Goal: Transaction & Acquisition: Purchase product/service

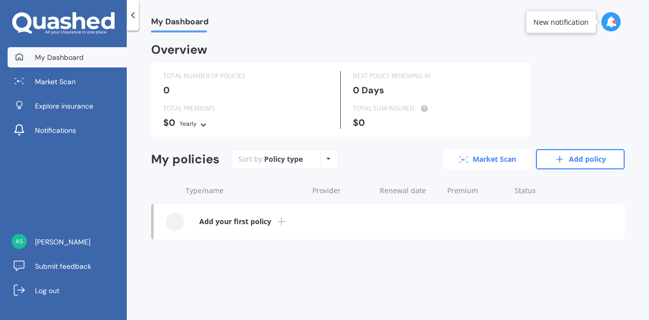
click at [471, 155] on link "Market Scan" at bounding box center [487, 159] width 89 height 20
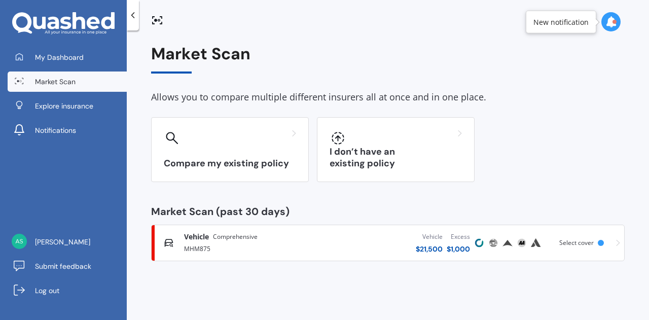
click at [271, 249] on div "MHM875" at bounding box center [251, 248] width 134 height 12
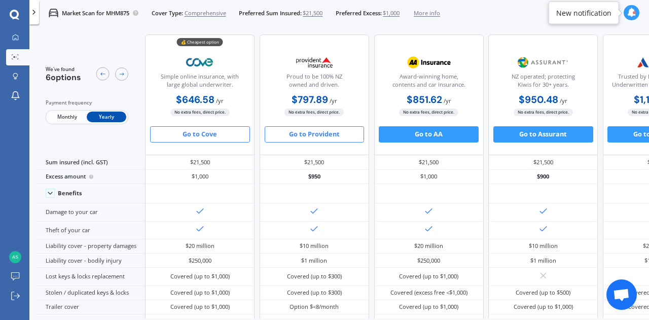
click at [316, 131] on button "Go to Provident" at bounding box center [315, 134] width 100 height 16
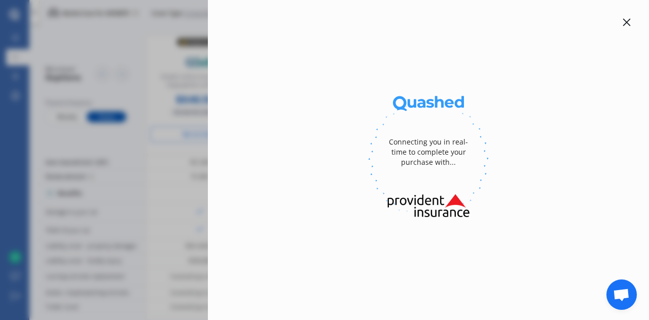
select select "full"
select select "[STREET_ADDRESS]"
select select "MITSUBISHI"
select select "OUTLANDER"
select select "NO"
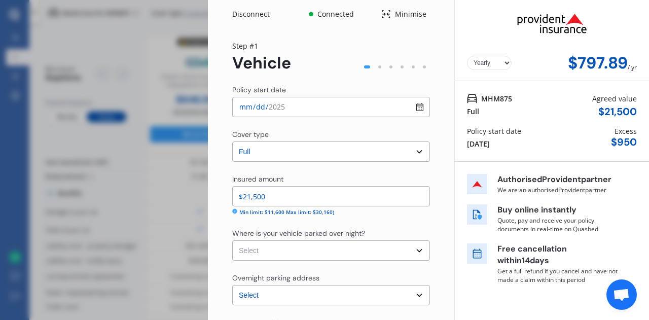
click at [304, 191] on input "$21,500" at bounding box center [331, 196] width 198 height 20
type input "$23,000"
click at [410, 245] on select "Select Garage (fully enclosed) Off Street Parking Other" at bounding box center [331, 250] width 198 height 20
select select "GARAGE"
click at [232, 240] on select "Select Garage (fully enclosed) Off Street Parking Other" at bounding box center [331, 250] width 198 height 20
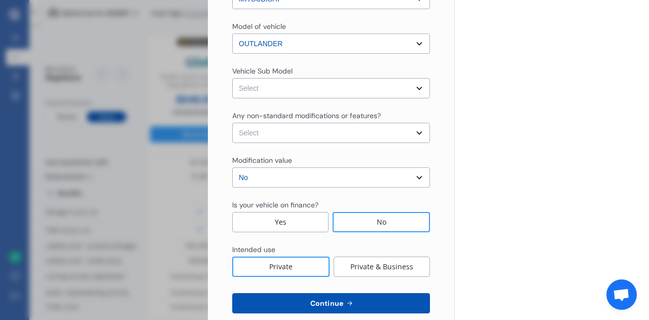
scroll to position [358, 0]
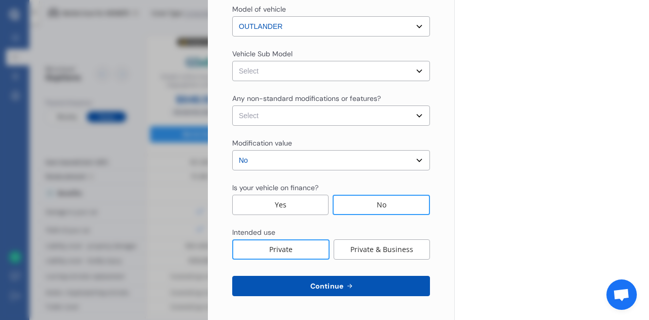
click at [367, 250] on div "Private & Business" at bounding box center [382, 249] width 96 height 20
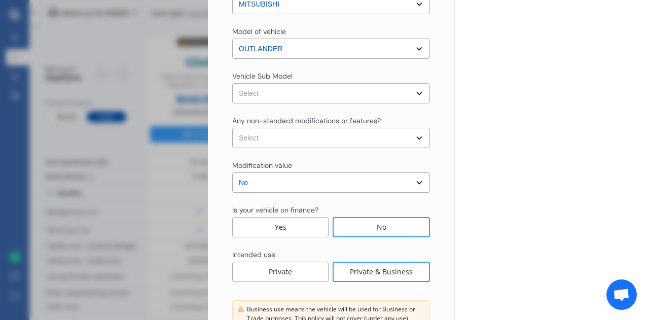
scroll to position [459, 0]
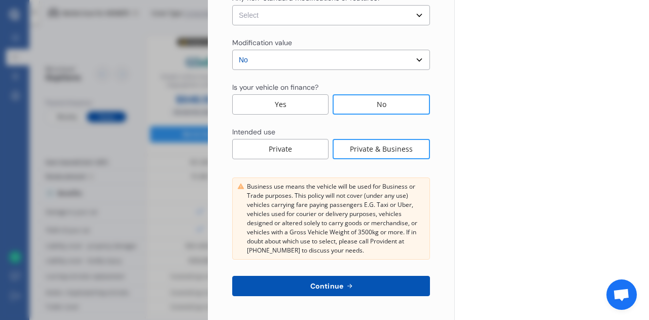
click at [345, 284] on icon at bounding box center [349, 286] width 9 height 8
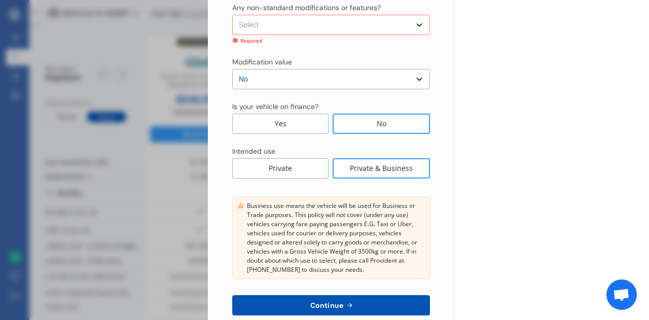
scroll to position [407, 0]
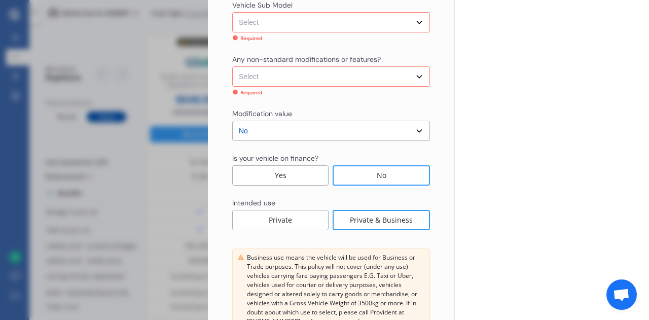
drag, startPoint x: 644, startPoint y: 174, endPoint x: 649, endPoint y: 119, distance: 55.0
click at [649, 119] on div "Disconnect Connected Minimise Yearly Monthly $797.89 / yr Step # 1 Vehicle Poli…" at bounding box center [428, 160] width 441 height 320
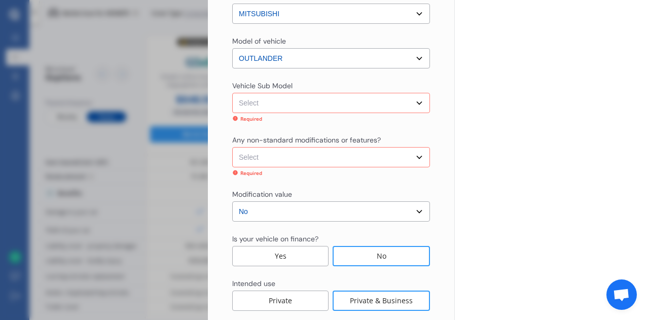
scroll to position [337, 0]
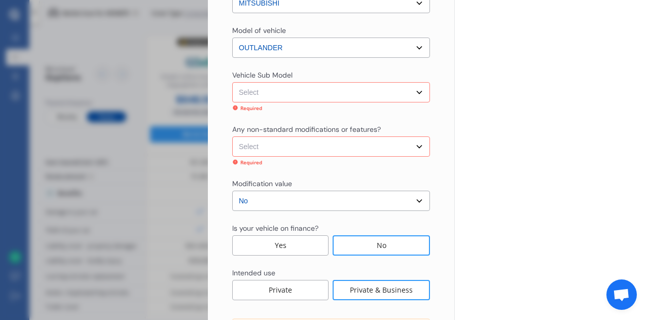
click at [414, 94] on select "Select Outlander CN LS Wagon 7st 5dr CVT 6sp 4WD 2.4i MY19" at bounding box center [331, 92] width 198 height 20
select select "NZVMITS2019AEAN"
click at [232, 82] on select "Select Outlander CN LS Wagon 7st 5dr CVT 6sp 4WD 2.4i MY19" at bounding box center [331, 92] width 198 height 20
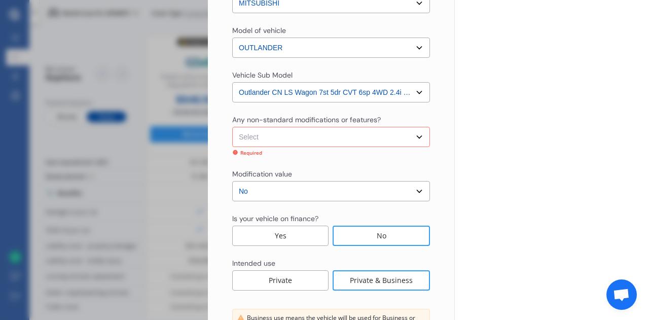
click at [405, 139] on select "Select None [MEDICAL_DATA] System(NOS) Roll Cage Full Racing Harness" at bounding box center [331, 137] width 198 height 20
select select "none"
click at [232, 127] on select "Select None [MEDICAL_DATA] System(NOS) Roll Cage Full Racing Harness" at bounding box center [331, 137] width 198 height 20
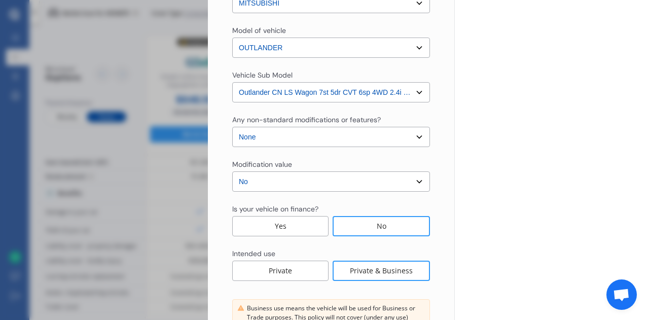
scroll to position [459, 0]
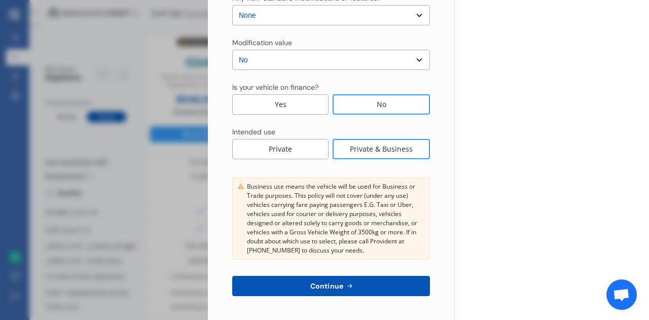
click at [313, 285] on span "Continue" at bounding box center [326, 286] width 37 height 8
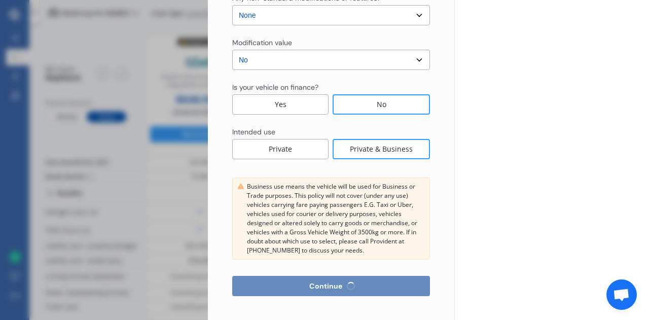
select select "28"
select select "04"
select select "1987"
select select "NZ_FULL"
select select "0"
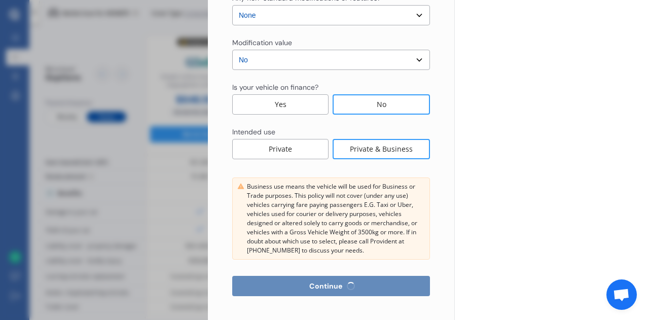
select select "25"
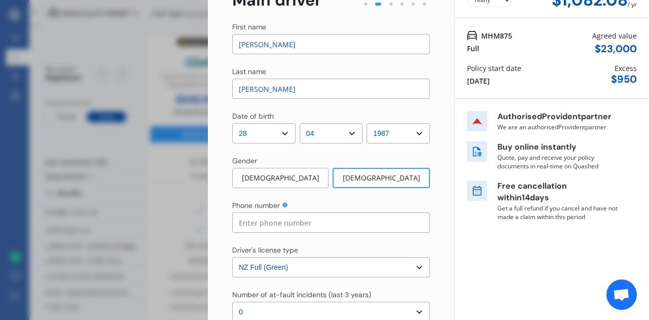
scroll to position [0, 0]
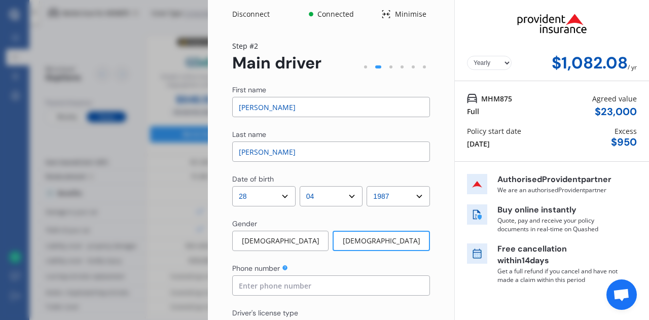
click at [625, 298] on span "Open chat" at bounding box center [621, 296] width 17 height 14
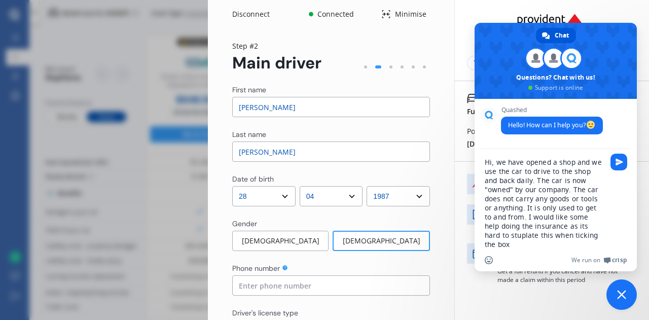
type textarea "Hi, we have opened a shop and we use the car to drive to the shop and back dail…"
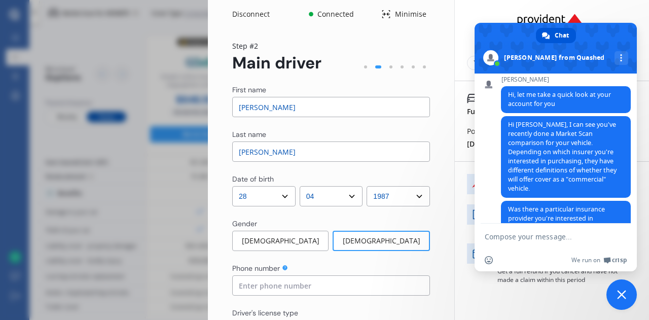
scroll to position [180, 0]
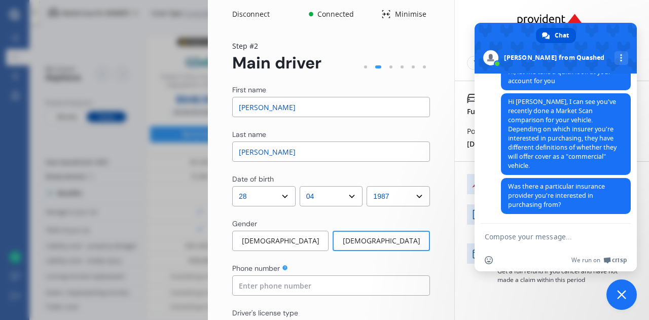
click at [562, 239] on textarea "Compose your message..." at bounding box center [545, 236] width 120 height 9
type textarea "k"
type textarea "n"
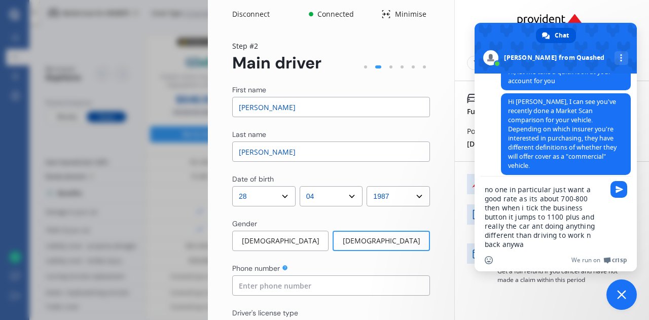
type textarea "no one in particular just want a good rate as its about 700-800 then when i tic…"
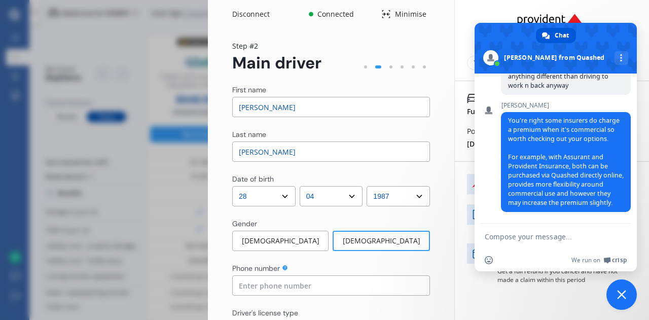
scroll to position [383, 0]
click at [576, 232] on textarea "Compose your message..." at bounding box center [545, 236] width 120 height 9
type textarea "ok"
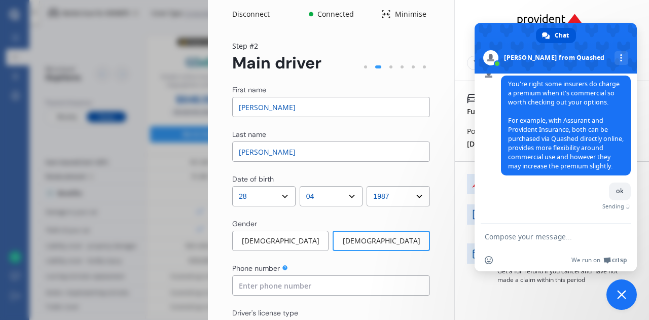
scroll to position [407, 0]
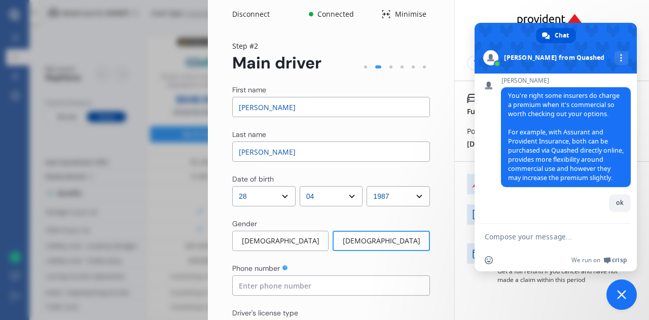
click at [459, 34] on div "Yearly Monthly $1,082.08 / yr" at bounding box center [552, 40] width 194 height 81
click at [457, 30] on div "Yearly Monthly $1,082.08 / yr" at bounding box center [552, 40] width 194 height 81
click at [615, 294] on span "Close chat" at bounding box center [622, 295] width 30 height 30
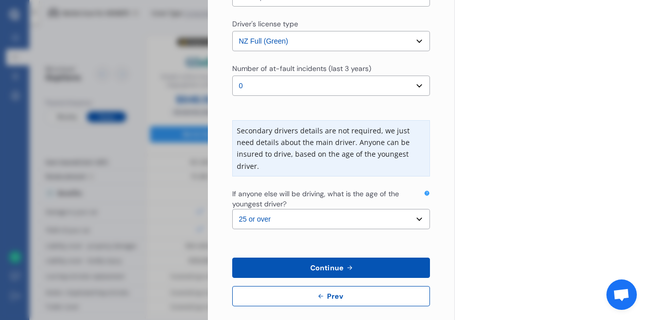
scroll to position [299, 0]
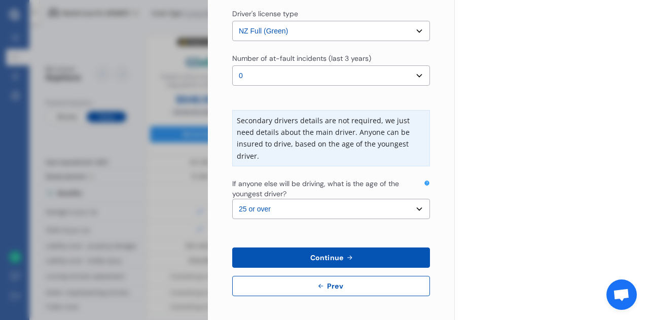
click at [337, 291] on button "Prev" at bounding box center [331, 286] width 198 height 20
select select "full"
select select "GARAGE"
select select "[STREET_ADDRESS]"
select select "MITSUBISHI"
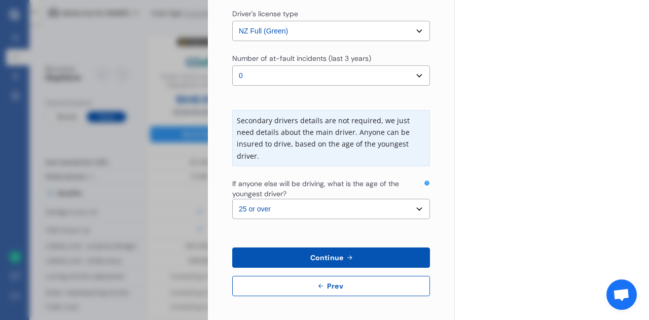
select select "OUTLANDER"
select select "NZVMITS2019AEAN"
select select "none"
select select "NO"
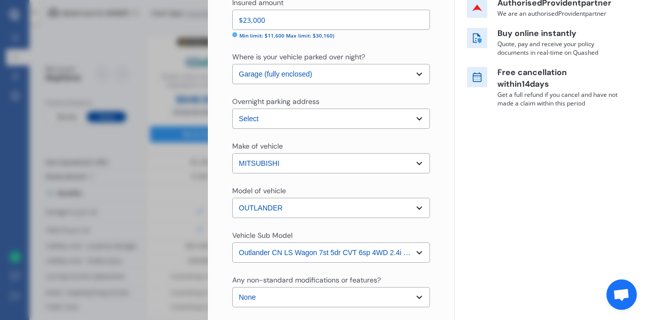
scroll to position [0, 0]
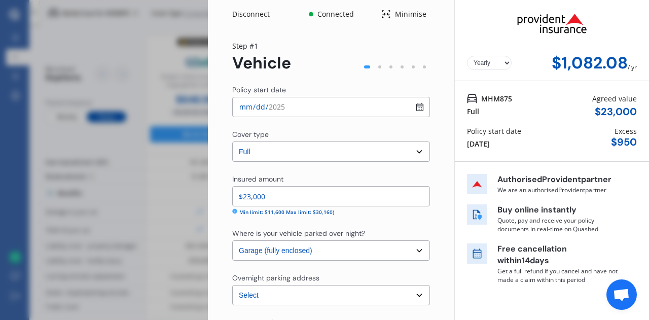
click at [249, 16] on div "Disconnect" at bounding box center [256, 14] width 49 height 10
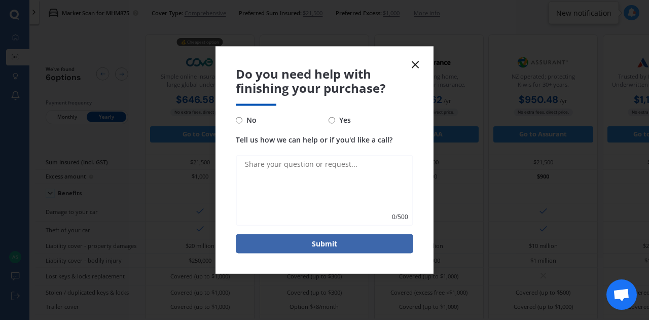
click at [238, 122] on input "No" at bounding box center [239, 120] width 7 height 7
radio input "true"
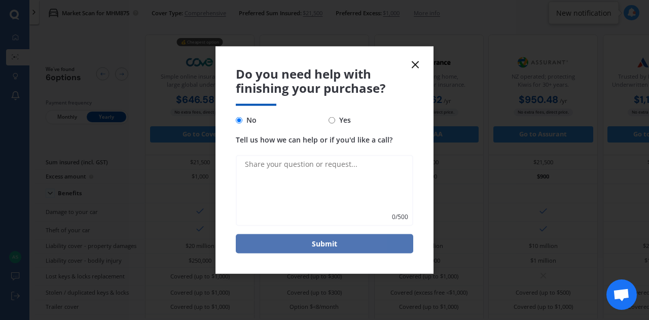
click at [323, 242] on button "Submit" at bounding box center [325, 243] width 178 height 19
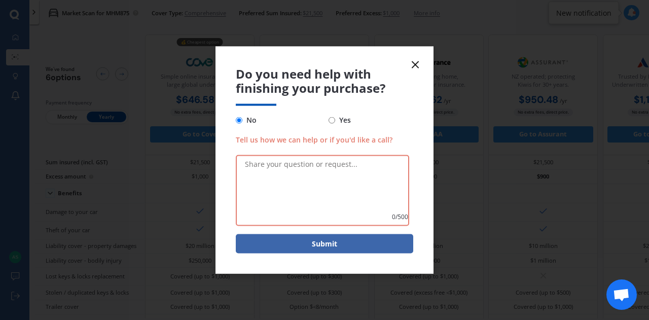
click at [415, 62] on icon at bounding box center [415, 64] width 12 height 12
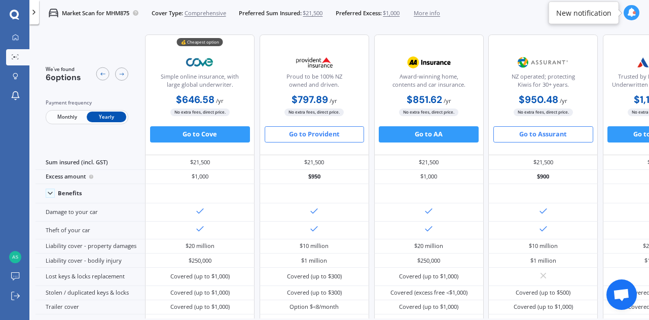
click at [532, 134] on button "Go to Assurant" at bounding box center [544, 134] width 100 height 16
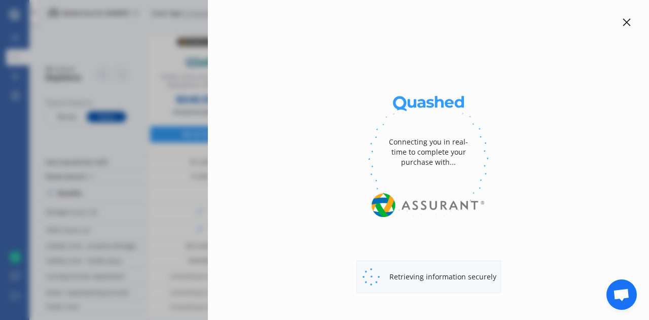
select select "full"
select select "500.00"
select select "Manawatu / Wanganui"
select select "MITSUBISHI"
select select "OUTLANDER"
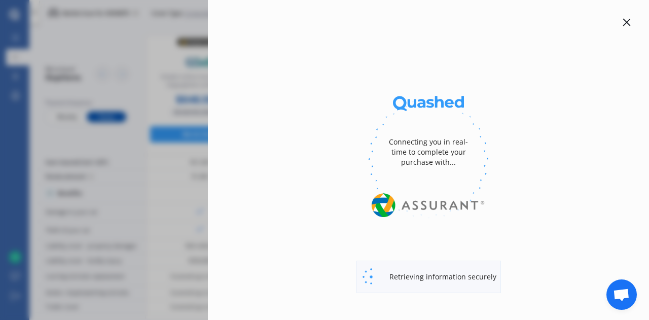
select select "LS 2.4P/CVT"
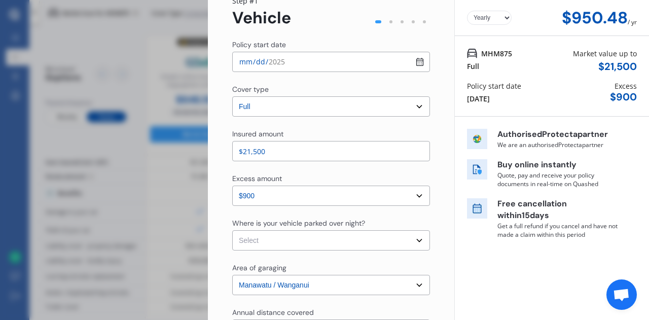
scroll to position [51, 0]
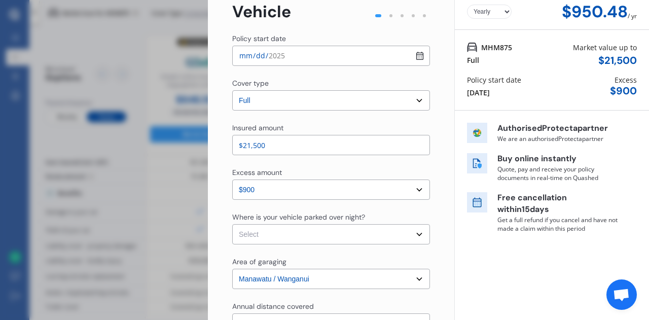
click at [277, 149] on input "$21,500" at bounding box center [331, 145] width 198 height 20
type input "$23,000"
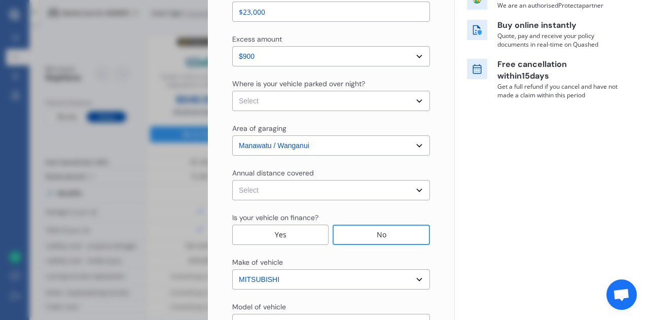
scroll to position [204, 0]
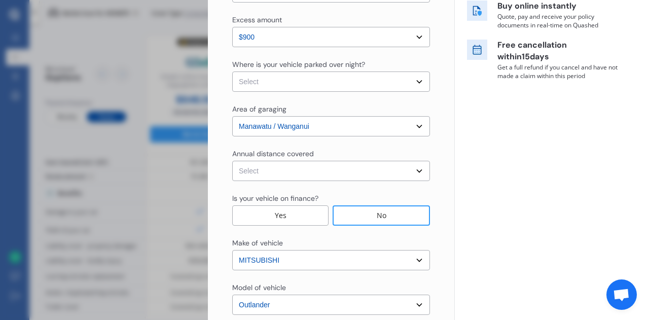
click at [402, 77] on select "Select In a garage On own property On street or road" at bounding box center [331, 82] width 198 height 20
select select "In a garage"
click at [232, 72] on select "Select In a garage On own property On street or road" at bounding box center [331, 82] width 198 height 20
click at [410, 172] on select "Select Low (less than 15,000km per year) Average (15,000-30,000km per year) Hig…" at bounding box center [331, 171] width 198 height 20
select select "15000"
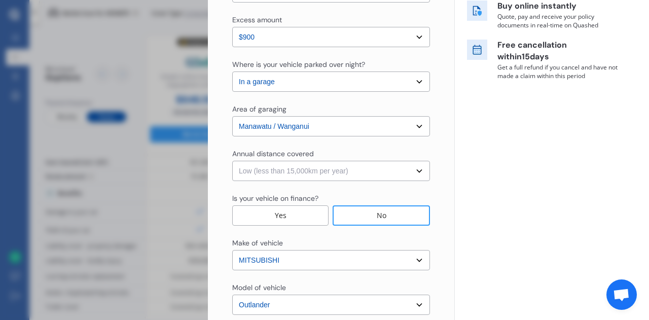
click at [232, 161] on select "Select Low (less than 15,000km per year) Average (15,000-30,000km per year) Hig…" at bounding box center [331, 171] width 198 height 20
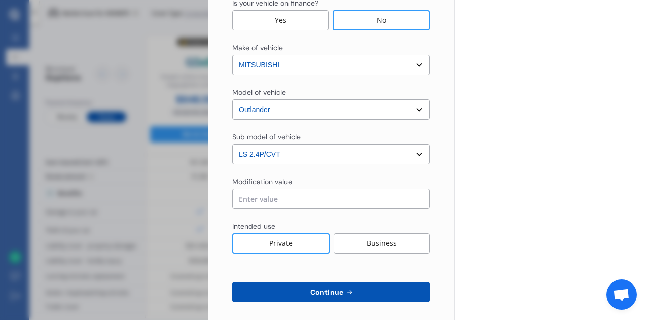
scroll to position [406, 0]
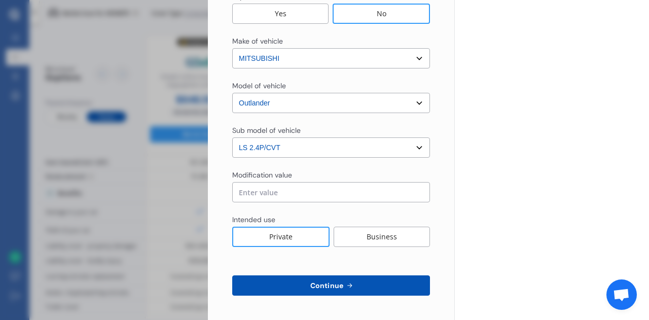
click at [400, 192] on input "text" at bounding box center [331, 192] width 198 height 20
click at [373, 242] on div "Business" at bounding box center [382, 237] width 96 height 20
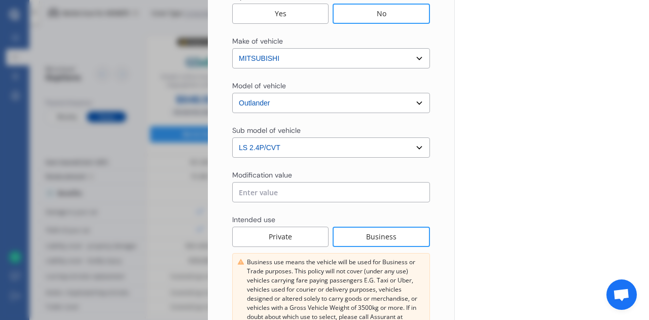
scroll to position [494, 0]
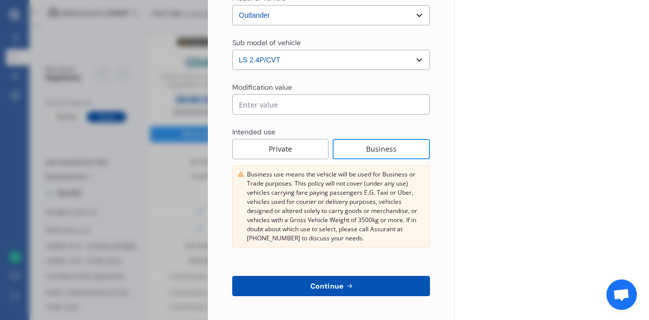
click at [346, 282] on icon at bounding box center [349, 286] width 9 height 8
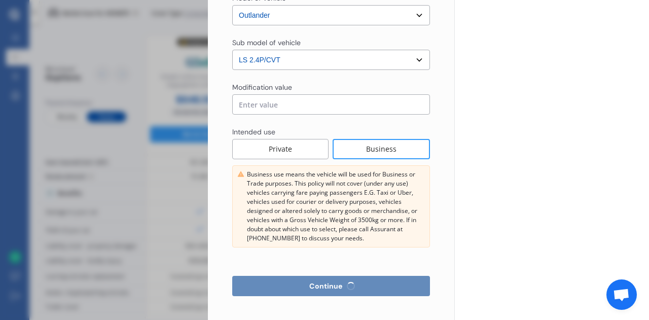
select select "Miss"
select select "28"
select select "04"
select select "1987"
select select "full"
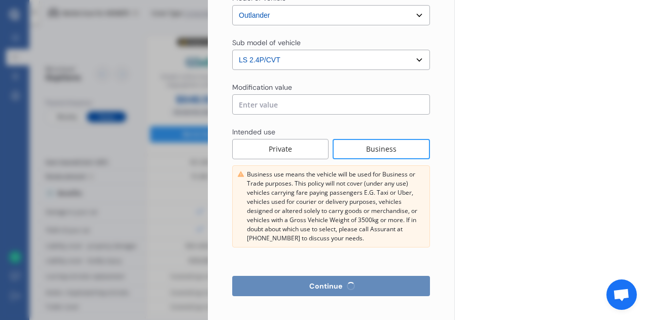
select select "more than 4 years"
select select "[GEOGRAPHIC_DATA]"
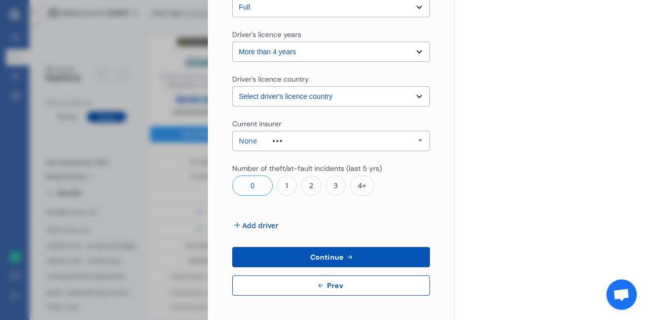
scroll to position [0, 0]
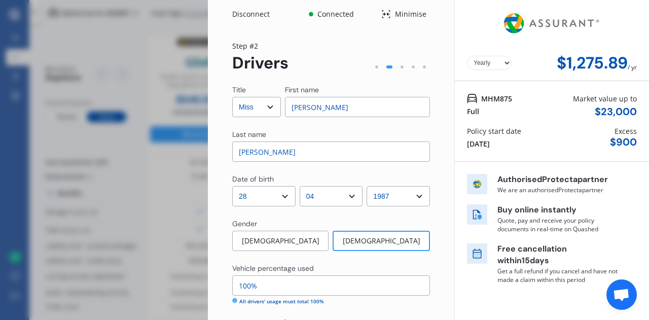
click at [235, 14] on div "Disconnect" at bounding box center [256, 14] width 49 height 10
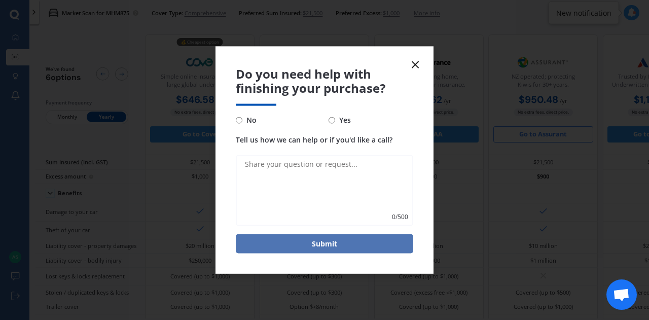
click at [324, 243] on button "Submit" at bounding box center [325, 243] width 178 height 19
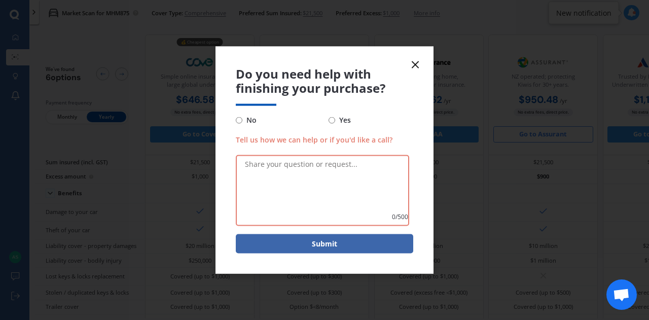
click at [412, 65] on icon at bounding box center [415, 64] width 12 height 12
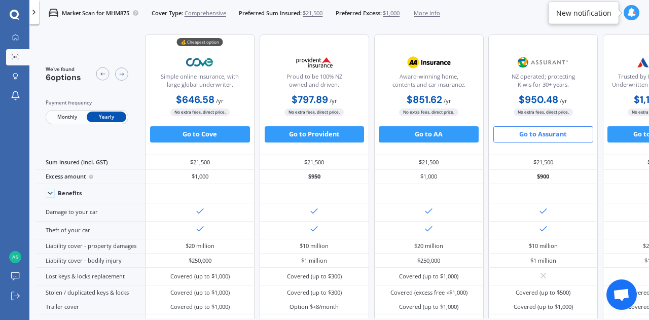
drag, startPoint x: 376, startPoint y: 318, endPoint x: 300, endPoint y: 320, distance: 76.1
click at [300, 320] on div "We've found 6 options Payment frequency Monthly Yearly 💰 Cheapest option Simple…" at bounding box center [343, 187] width 614 height 318
click at [198, 134] on button "Go to Cove" at bounding box center [200, 134] width 100 height 16
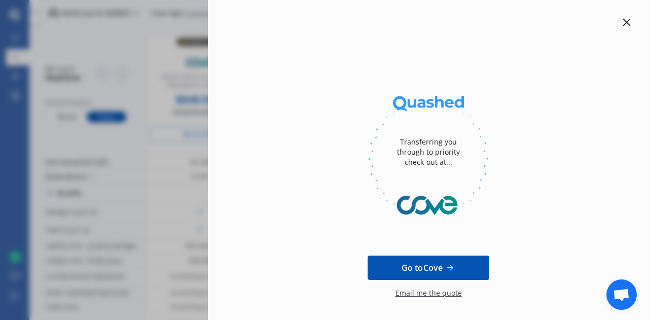
click at [623, 23] on icon at bounding box center [627, 22] width 8 height 8
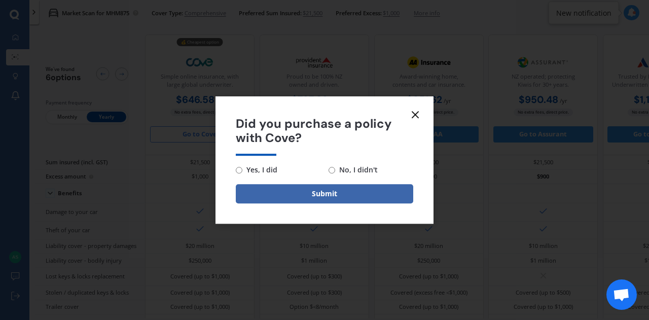
click at [419, 118] on icon at bounding box center [415, 115] width 12 height 12
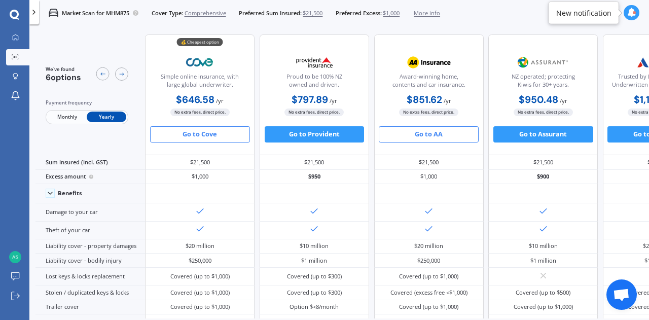
click at [445, 131] on button "Go to AA" at bounding box center [429, 134] width 100 height 16
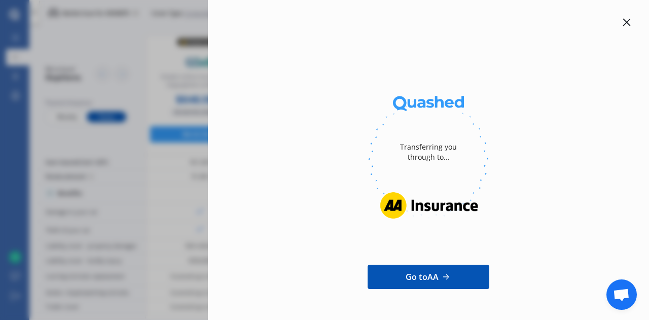
click at [623, 29] on div "Transferring you through to... Go to AA" at bounding box center [428, 170] width 409 height 309
click at [623, 24] on icon at bounding box center [627, 22] width 8 height 8
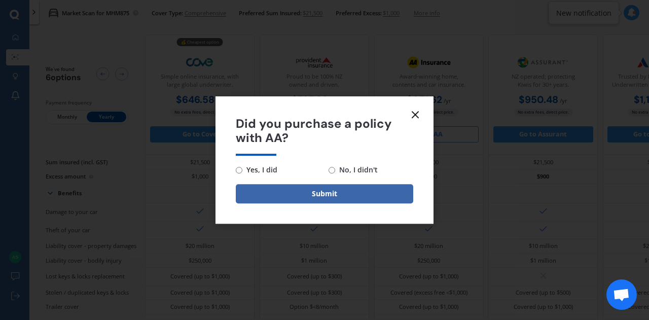
click at [416, 113] on line at bounding box center [415, 115] width 6 height 6
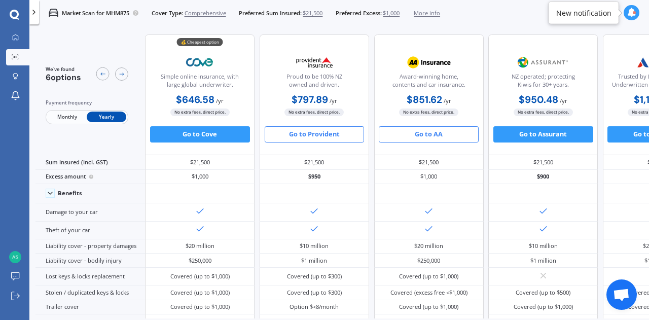
click at [313, 133] on button "Go to Provident" at bounding box center [315, 134] width 100 height 16
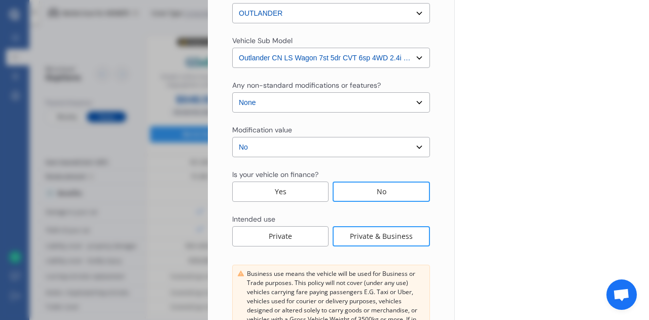
scroll to position [459, 0]
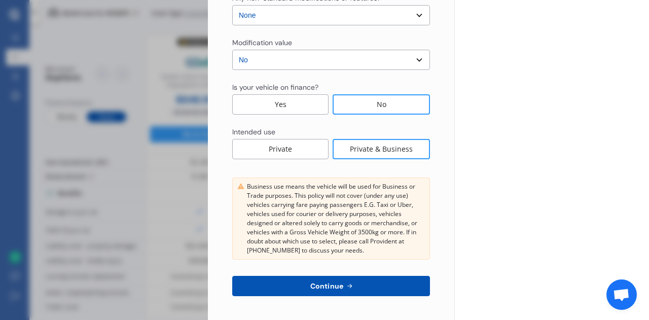
click at [289, 141] on div "Private" at bounding box center [280, 149] width 96 height 20
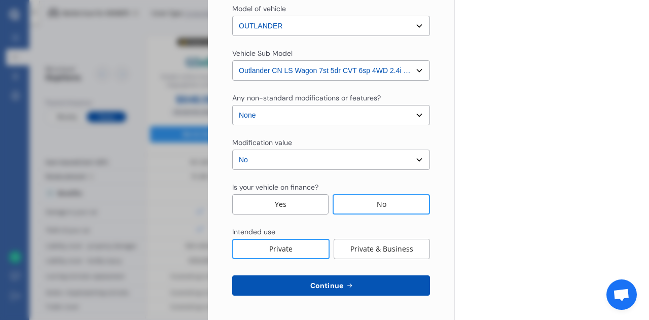
scroll to position [358, 0]
drag, startPoint x: 642, startPoint y: 196, endPoint x: 648, endPoint y: 111, distance: 85.4
click at [648, 111] on div "Disconnect Connected Minimise Yearly Monthly $797.89 / yr Step # 1 Vehicle Poli…" at bounding box center [428, 160] width 441 height 320
click at [346, 291] on button "Continue" at bounding box center [331, 286] width 198 height 20
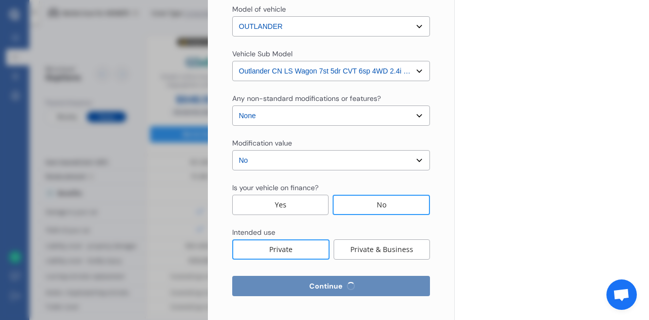
select select "28"
select select "04"
select select "1987"
select select "NZ_FULL"
select select "0"
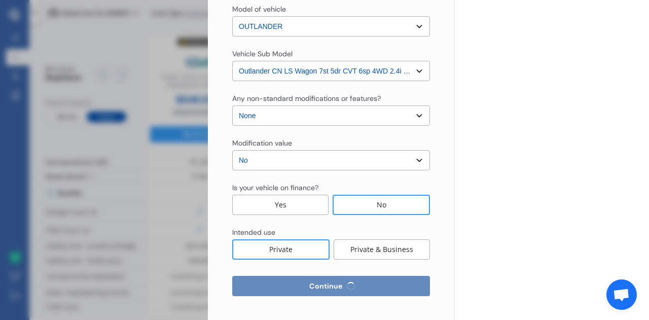
select select "25"
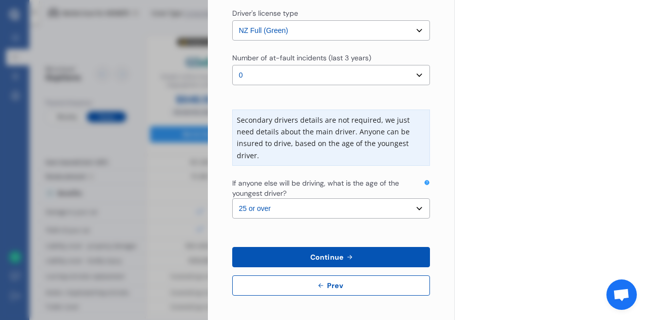
scroll to position [0, 0]
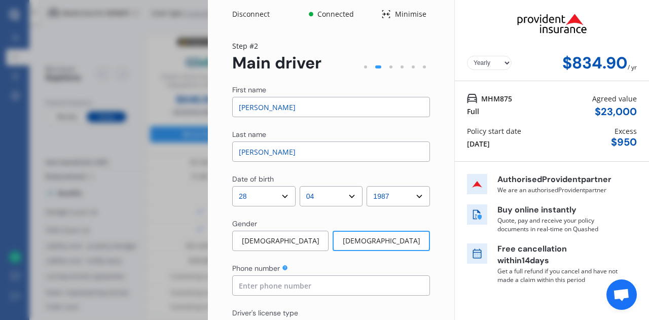
click at [334, 114] on input "[PERSON_NAME]" at bounding box center [331, 107] width 198 height 20
type input "L"
type input "[PERSON_NAME]"
click at [292, 159] on input "[PERSON_NAME]" at bounding box center [331, 152] width 198 height 20
type input "S"
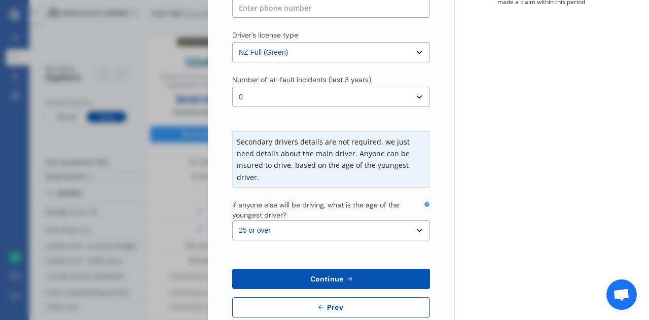
scroll to position [299, 0]
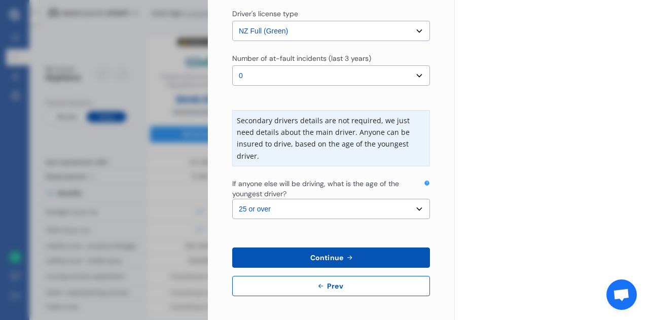
type input "[PERSON_NAME]"
click at [327, 255] on span "Continue" at bounding box center [326, 258] width 37 height 8
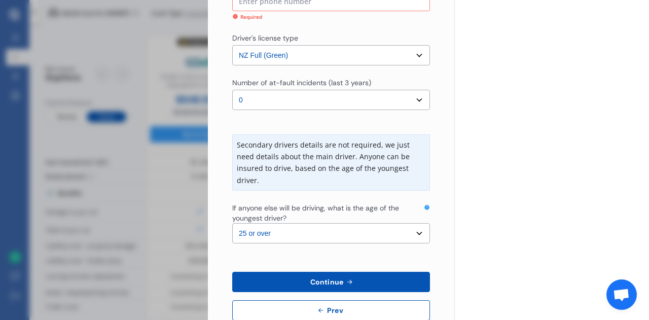
scroll to position [263, 0]
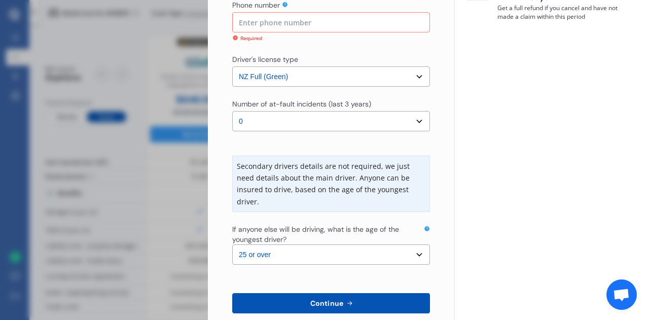
click at [384, 21] on input at bounding box center [331, 22] width 198 height 20
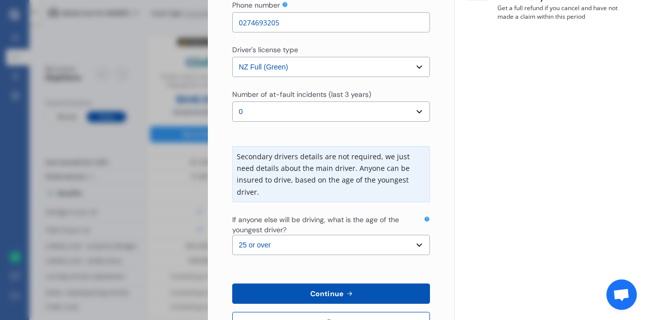
scroll to position [299, 0]
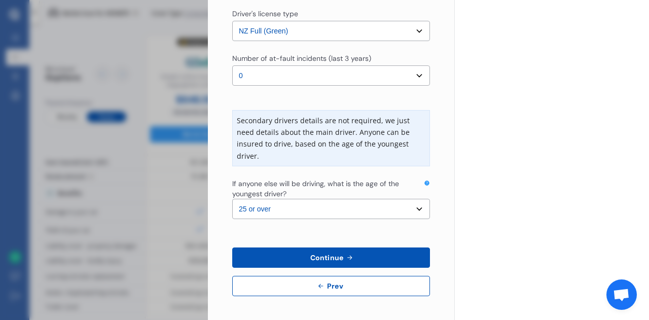
type input "0274693205"
click at [345, 254] on icon at bounding box center [349, 258] width 9 height 8
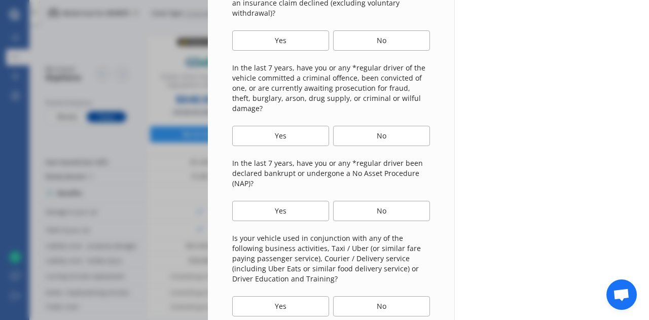
scroll to position [0, 0]
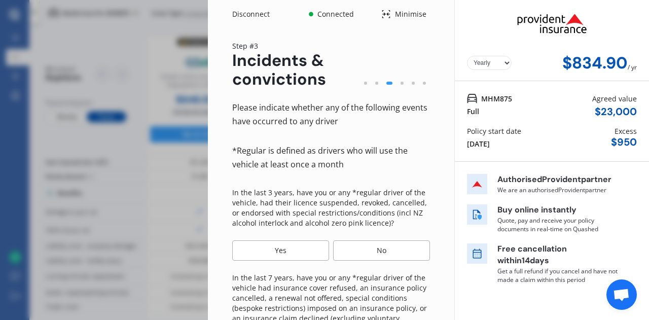
click at [363, 251] on div "No" at bounding box center [381, 250] width 97 height 20
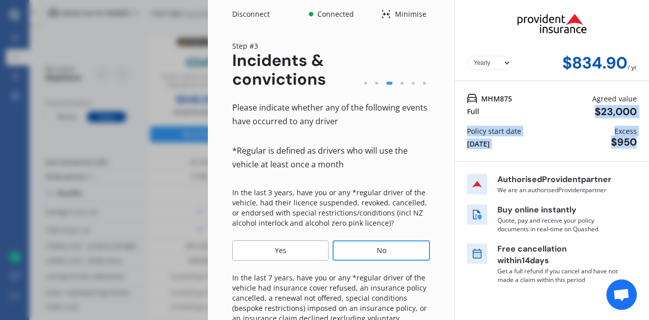
drag, startPoint x: 643, startPoint y: 94, endPoint x: 649, endPoint y: 160, distance: 66.2
click at [649, 160] on div "Disconnect Connected Minimise Yearly Monthly $834.90 / yr Step # 3 Incidents & …" at bounding box center [428, 160] width 441 height 320
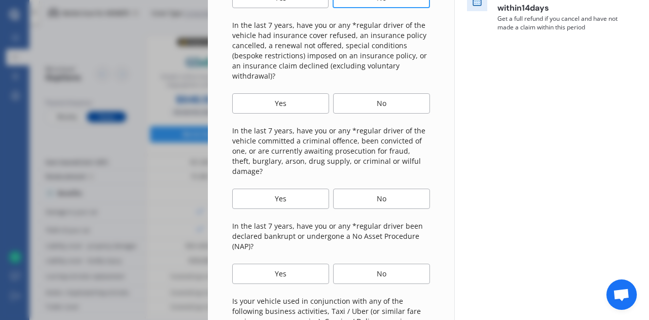
scroll to position [256, 0]
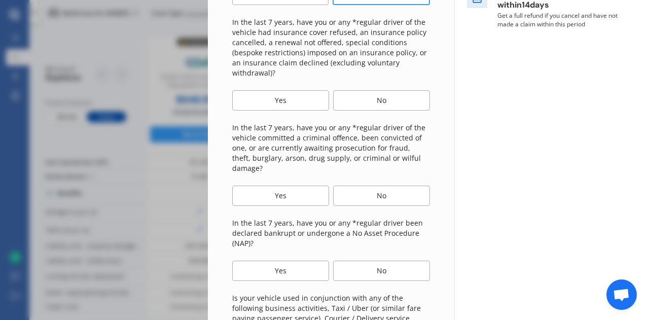
click at [388, 102] on div "No" at bounding box center [381, 100] width 97 height 20
click at [381, 186] on div "No" at bounding box center [381, 196] width 97 height 20
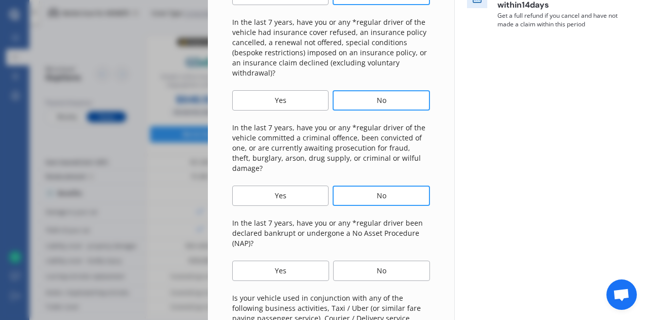
click at [396, 261] on div "No" at bounding box center [381, 271] width 97 height 20
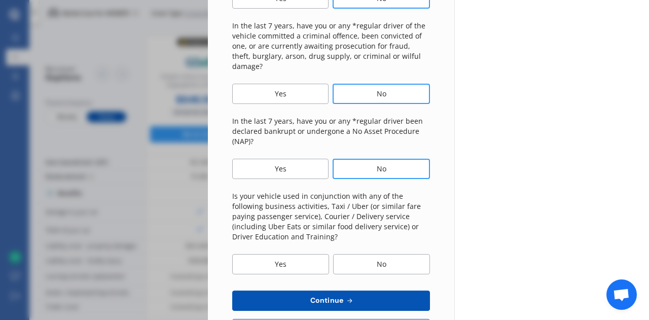
scroll to position [391, 0]
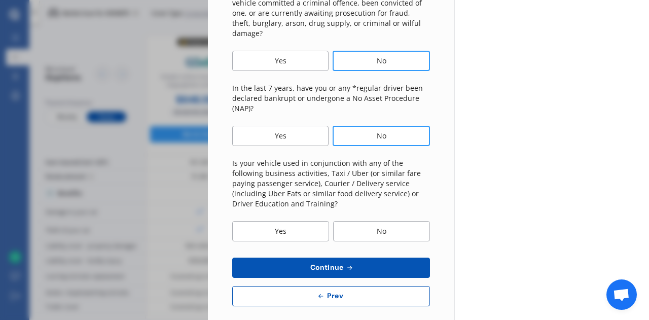
click at [401, 225] on div "No" at bounding box center [381, 231] width 97 height 20
click at [355, 259] on button "Continue" at bounding box center [331, 268] width 198 height 20
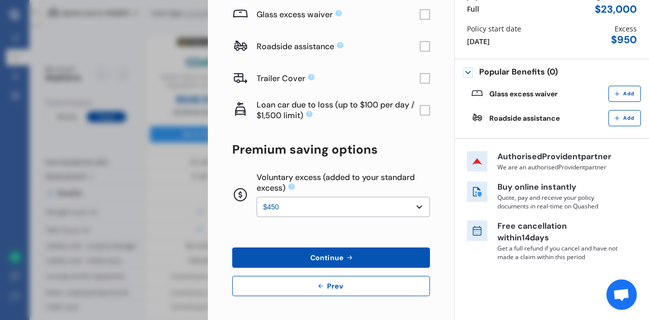
scroll to position [0, 0]
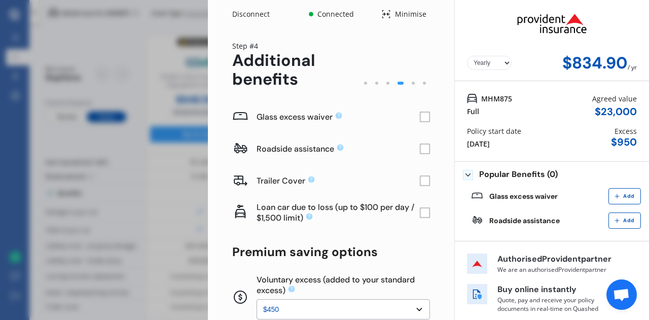
click at [422, 116] on rect at bounding box center [425, 117] width 10 height 10
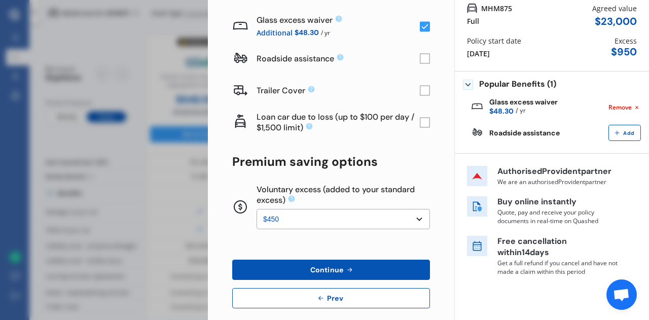
scroll to position [102, 0]
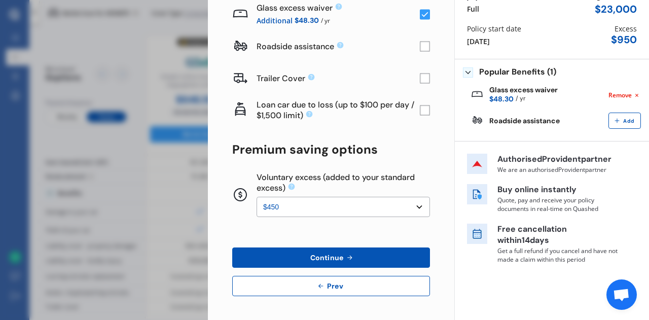
click at [412, 204] on select "None $200 $450 $700 $950 $1,200 $1,700" at bounding box center [344, 207] width 174 height 20
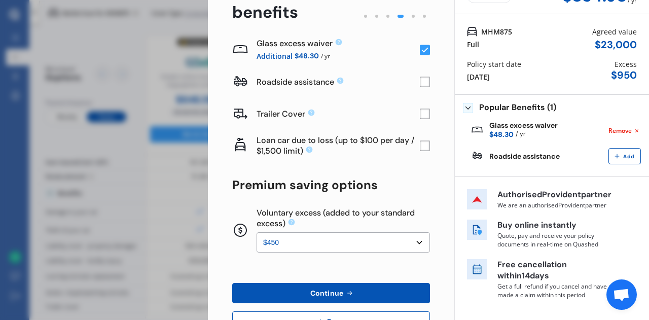
scroll to position [68, 0]
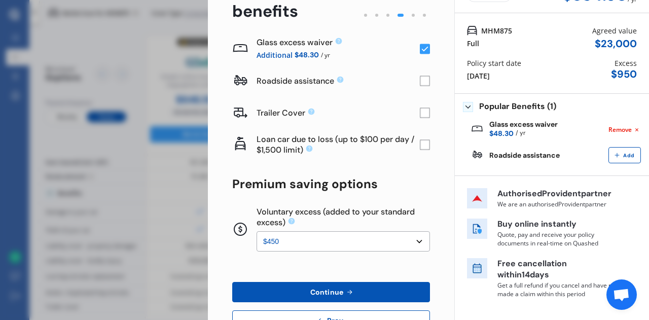
click at [412, 239] on select "None $200 $450 $700 $950 $1,200 $1,700" at bounding box center [344, 241] width 174 height 20
click at [257, 231] on select "None $200 $450 $700 $950 $1,200 $1,700" at bounding box center [344, 241] width 174 height 20
click at [401, 244] on select "None $200 $450 $700 $950 $1,200 $1,700" at bounding box center [344, 241] width 174 height 20
select select "450"
click at [257, 231] on select "None $200 $450 $700 $950 $1,200 $1,700" at bounding box center [344, 241] width 174 height 20
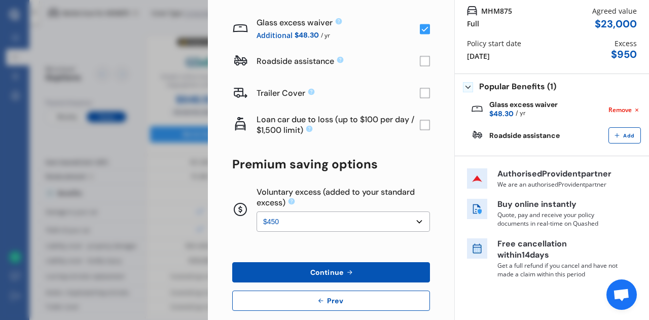
scroll to position [102, 0]
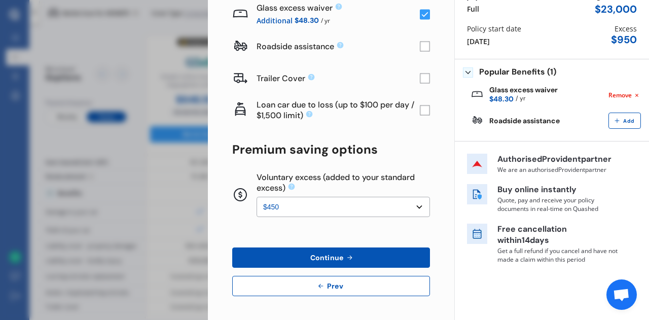
click at [345, 260] on icon at bounding box center [349, 258] width 9 height 8
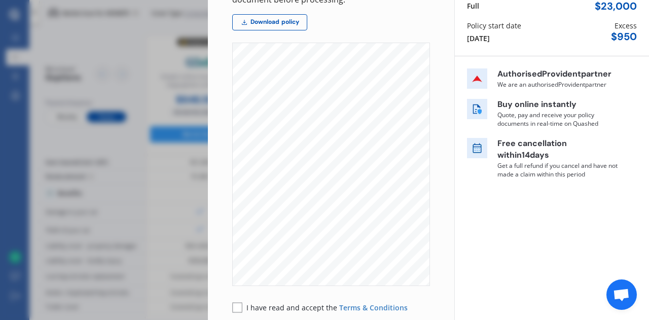
scroll to position [0, 0]
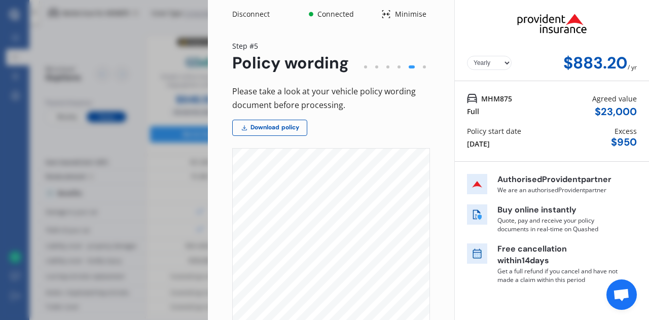
click at [364, 67] on div at bounding box center [365, 66] width 3 height 3
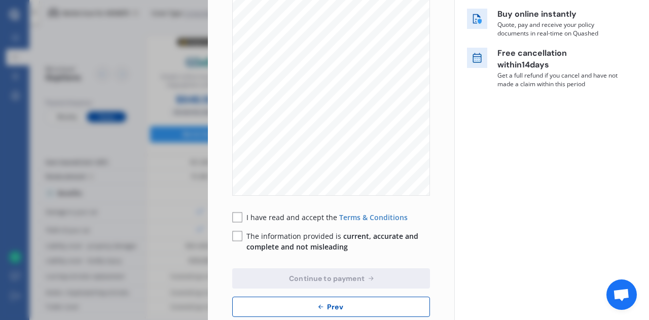
scroll to position [217, 0]
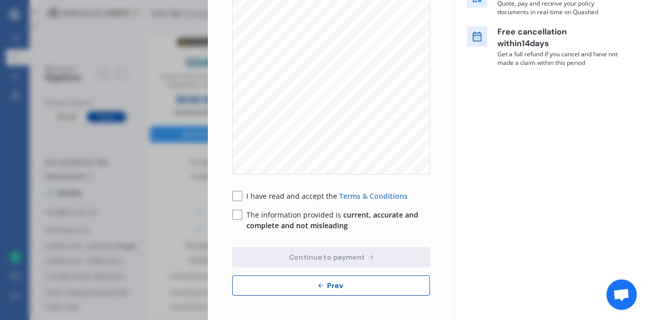
click at [325, 287] on span "Prev" at bounding box center [335, 286] width 20 height 8
select select "450"
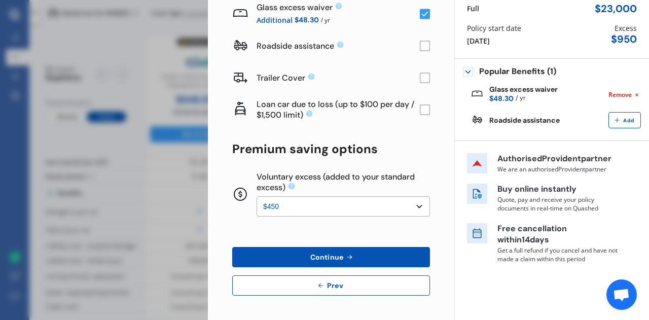
scroll to position [102, 0]
click at [325, 287] on span "Prev" at bounding box center [335, 286] width 20 height 8
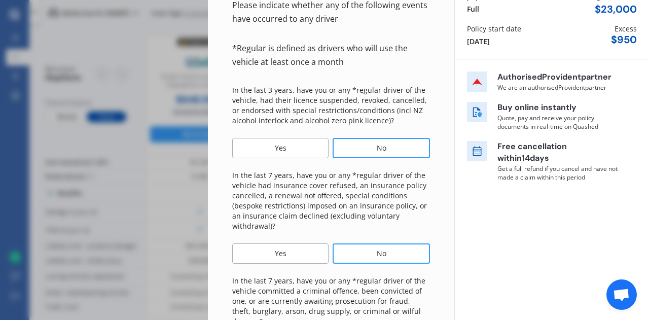
drag, startPoint x: 642, startPoint y: 85, endPoint x: 649, endPoint y: 97, distance: 14.1
click at [649, 97] on div "Disconnect Connected Minimise Yearly Monthly $883.20 / yr Step # 3 Incidents & …" at bounding box center [428, 160] width 441 height 320
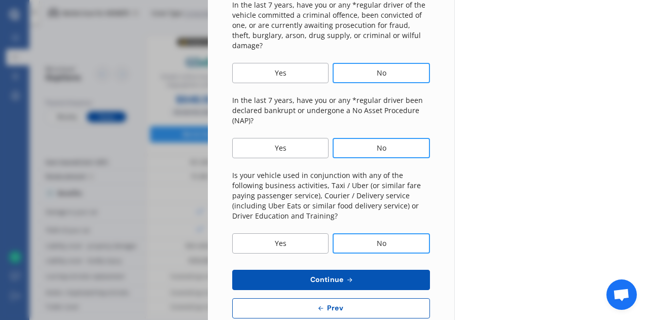
scroll to position [391, 0]
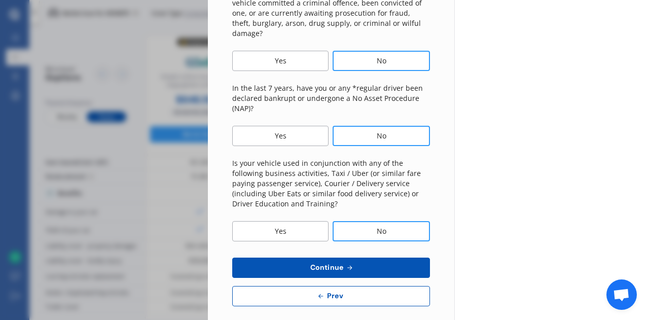
click at [326, 292] on span "Prev" at bounding box center [335, 296] width 20 height 8
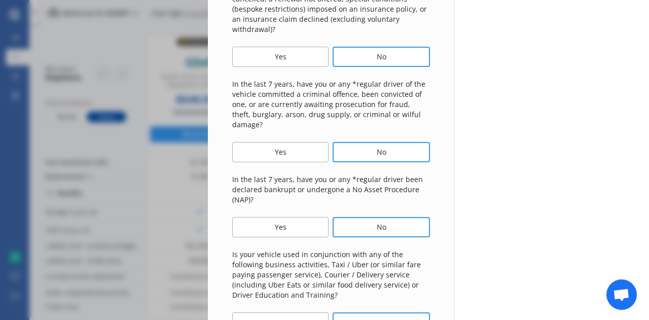
select select "28"
select select "04"
select select "1987"
select select "NZ_FULL"
select select "0"
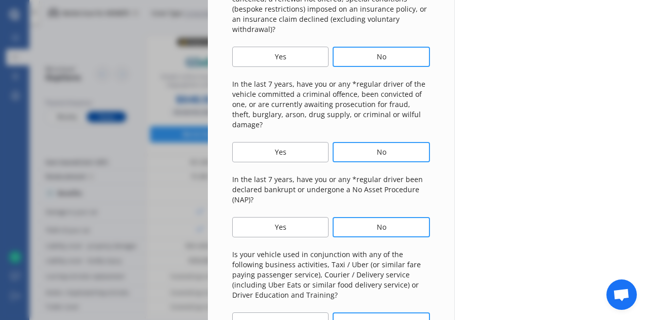
select select "25"
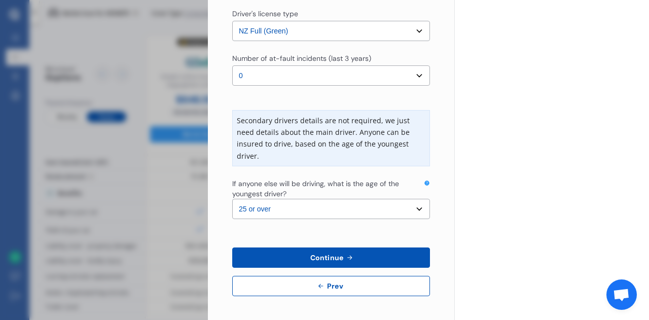
click at [326, 287] on span "Prev" at bounding box center [335, 286] width 20 height 8
select select "full"
select select "GARAGE"
select select "[STREET_ADDRESS]"
select select "MITSUBISHI"
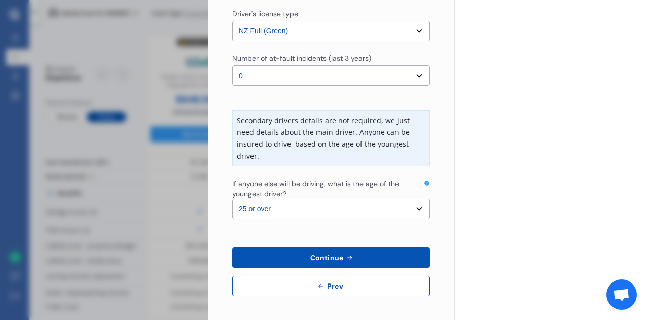
select select "OUTLANDER"
select select "NZVMITS2019AEAN"
select select "none"
select select "NO"
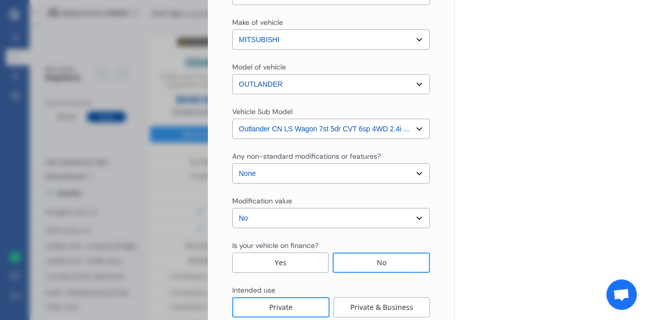
scroll to position [358, 0]
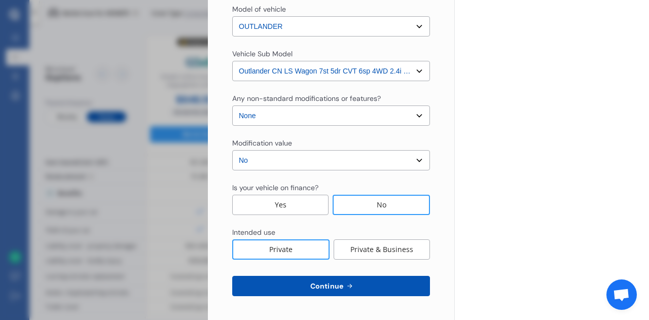
click at [367, 283] on button "Continue" at bounding box center [331, 286] width 198 height 20
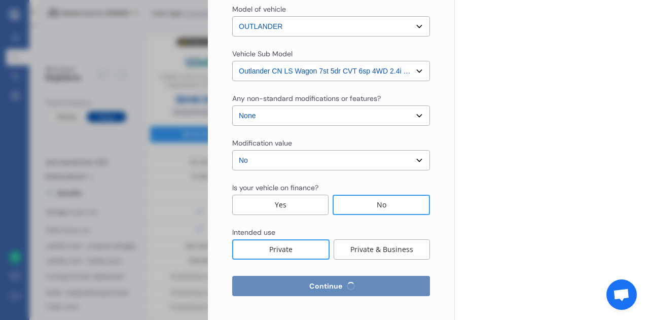
select select "28"
select select "04"
select select "1987"
select select "NZ_FULL"
select select "0"
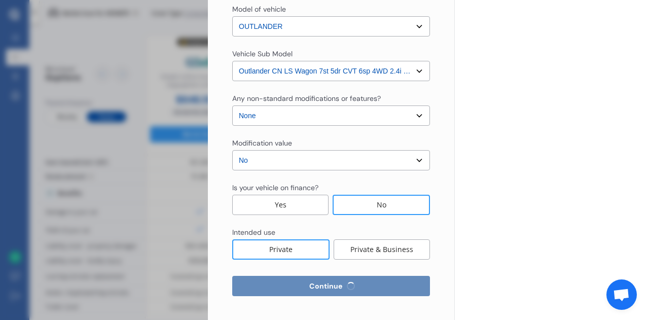
select select "25"
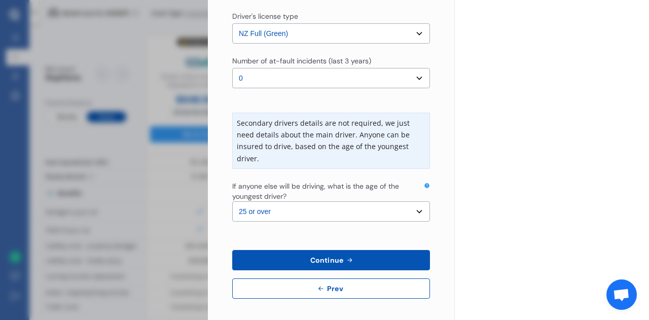
scroll to position [299, 0]
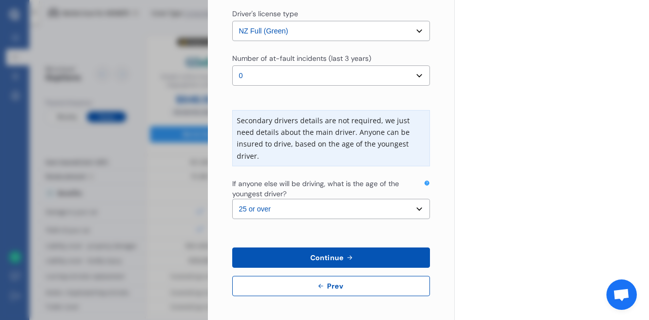
click at [412, 214] on select "Select the age of the youngest driver. 16 17 18 19 20 21 22 23 24 25 or over" at bounding box center [331, 209] width 198 height 20
click at [353, 257] on button "Continue" at bounding box center [331, 258] width 198 height 20
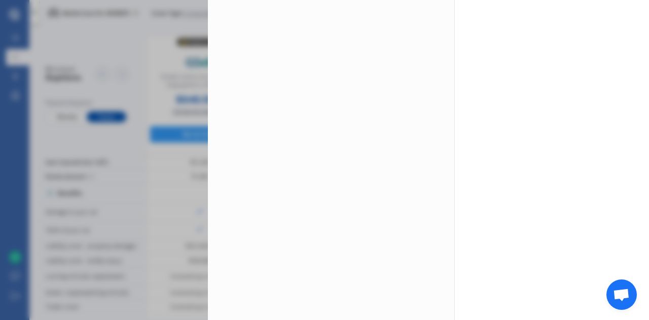
scroll to position [0, 0]
